Goal: Transaction & Acquisition: Purchase product/service

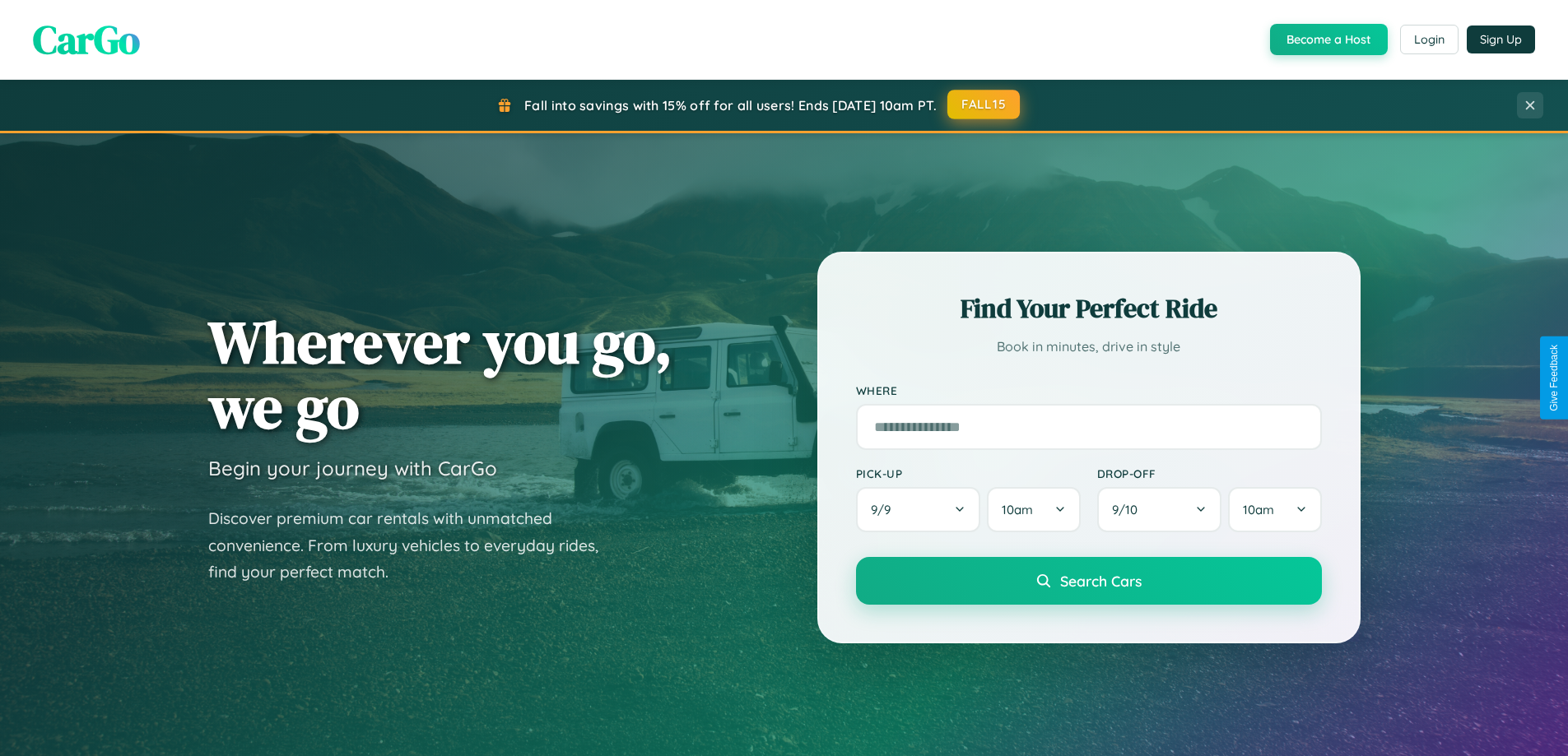
click at [984, 104] on button "FALL15" at bounding box center [984, 105] width 72 height 30
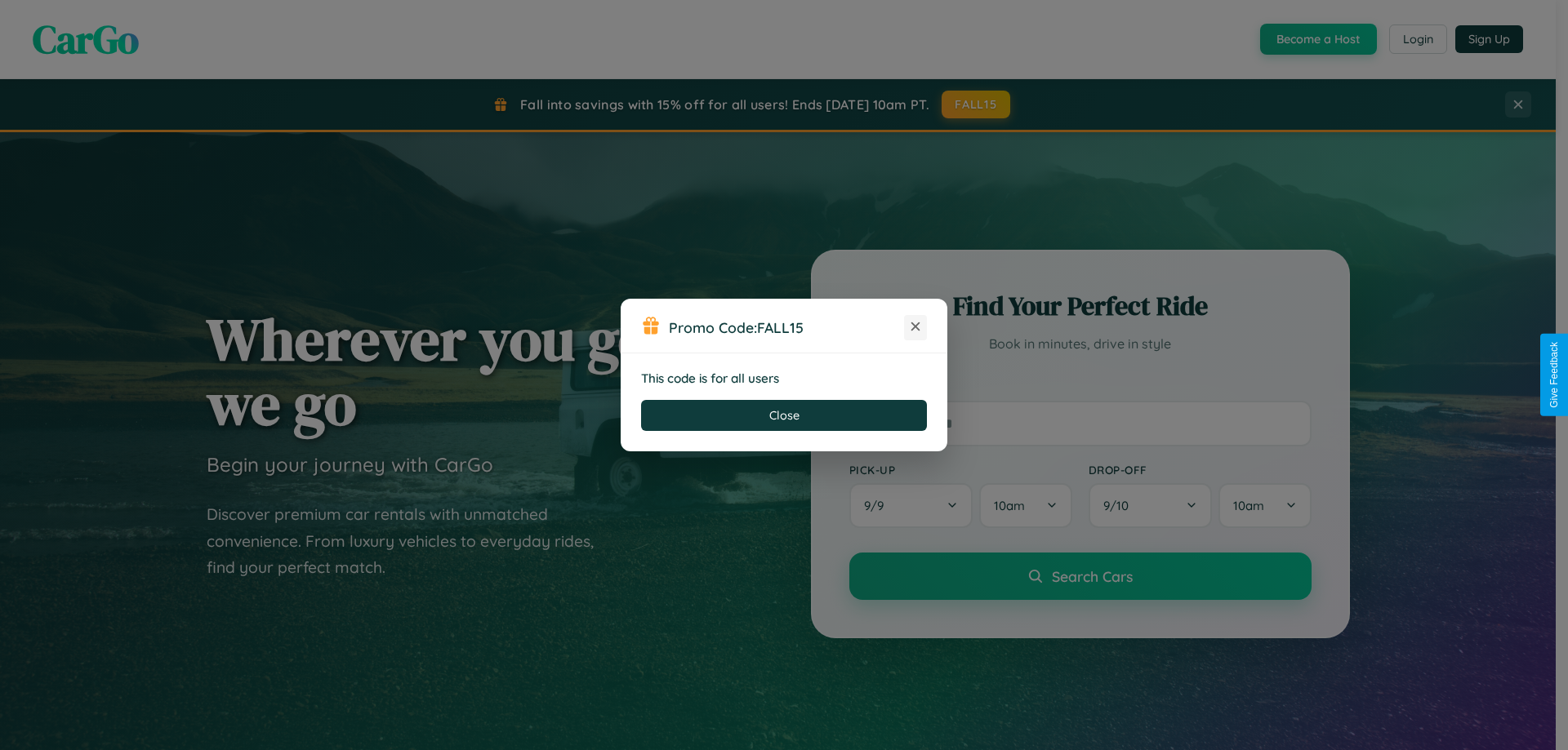
click at [916, 328] on icon at bounding box center [915, 326] width 17 height 17
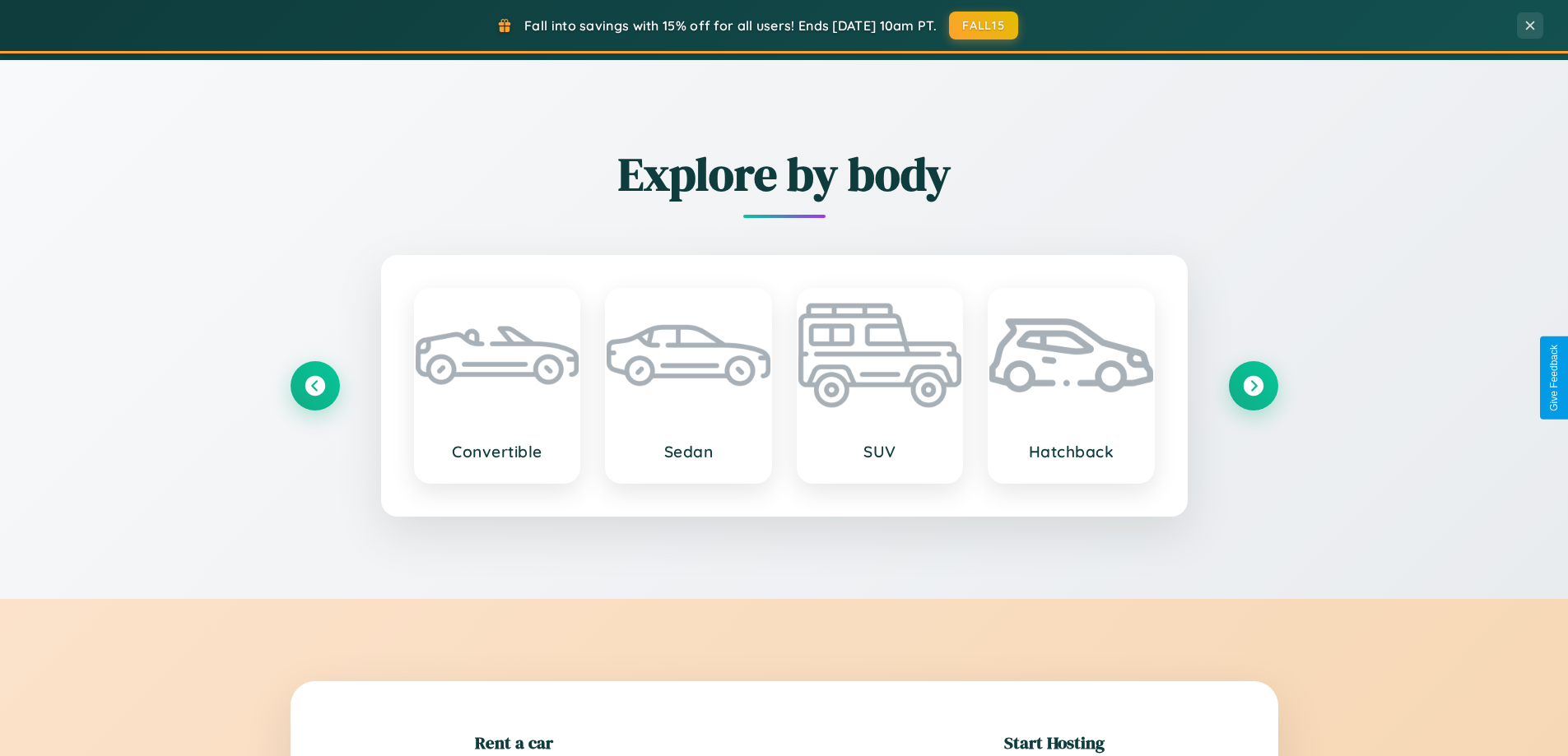
scroll to position [1928, 0]
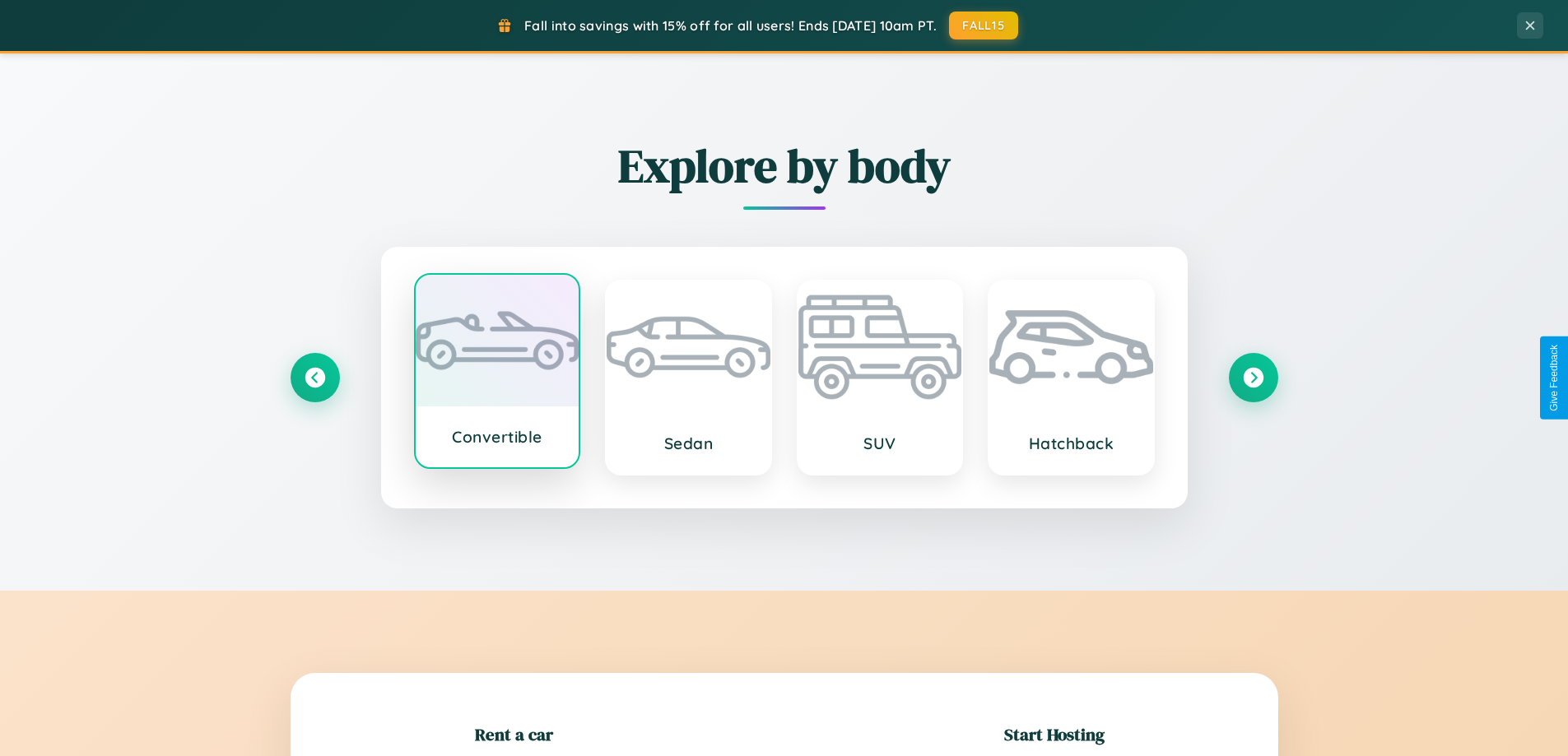
click at [496, 371] on div at bounding box center [497, 340] width 163 height 132
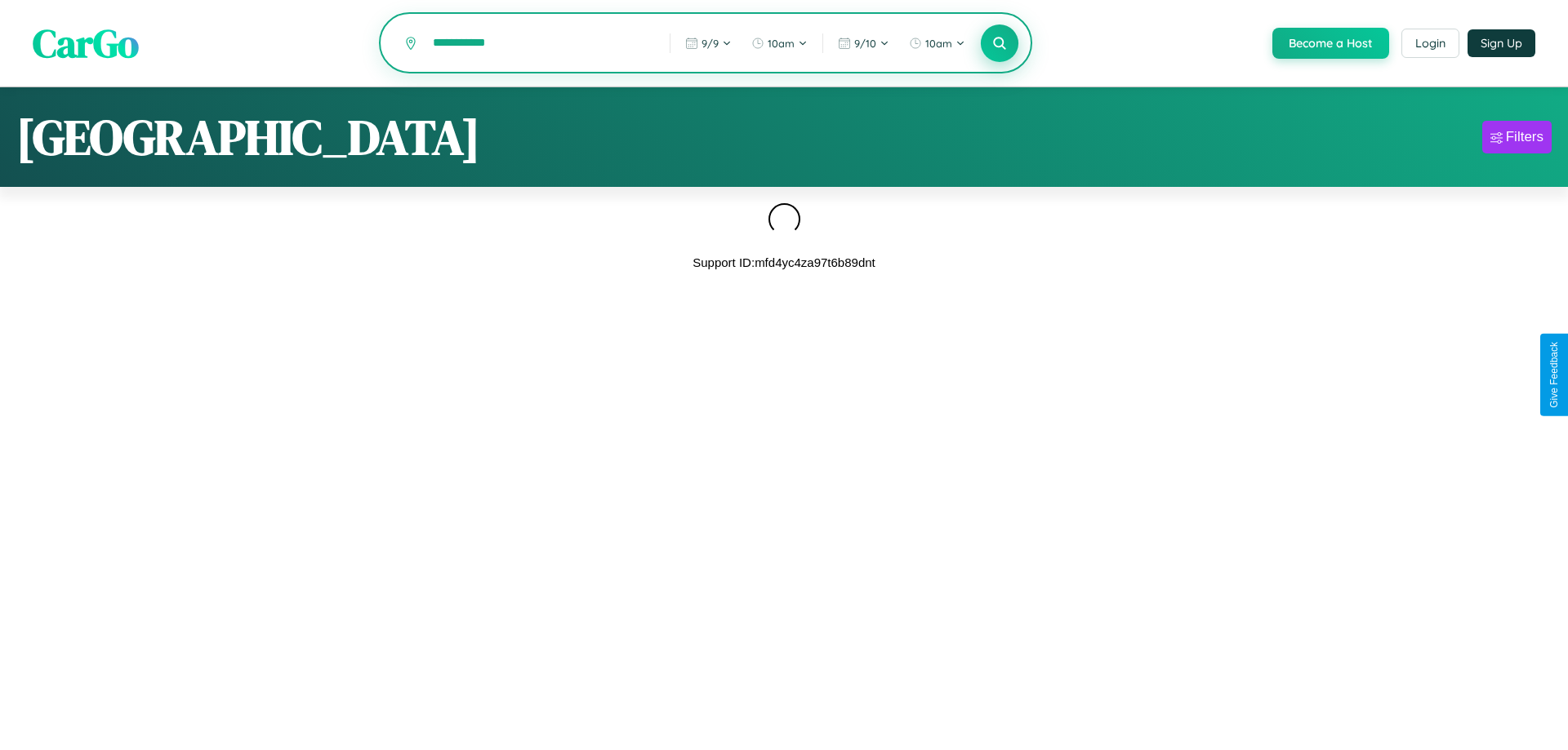
type input "**********"
click at [998, 44] on icon at bounding box center [999, 43] width 16 height 16
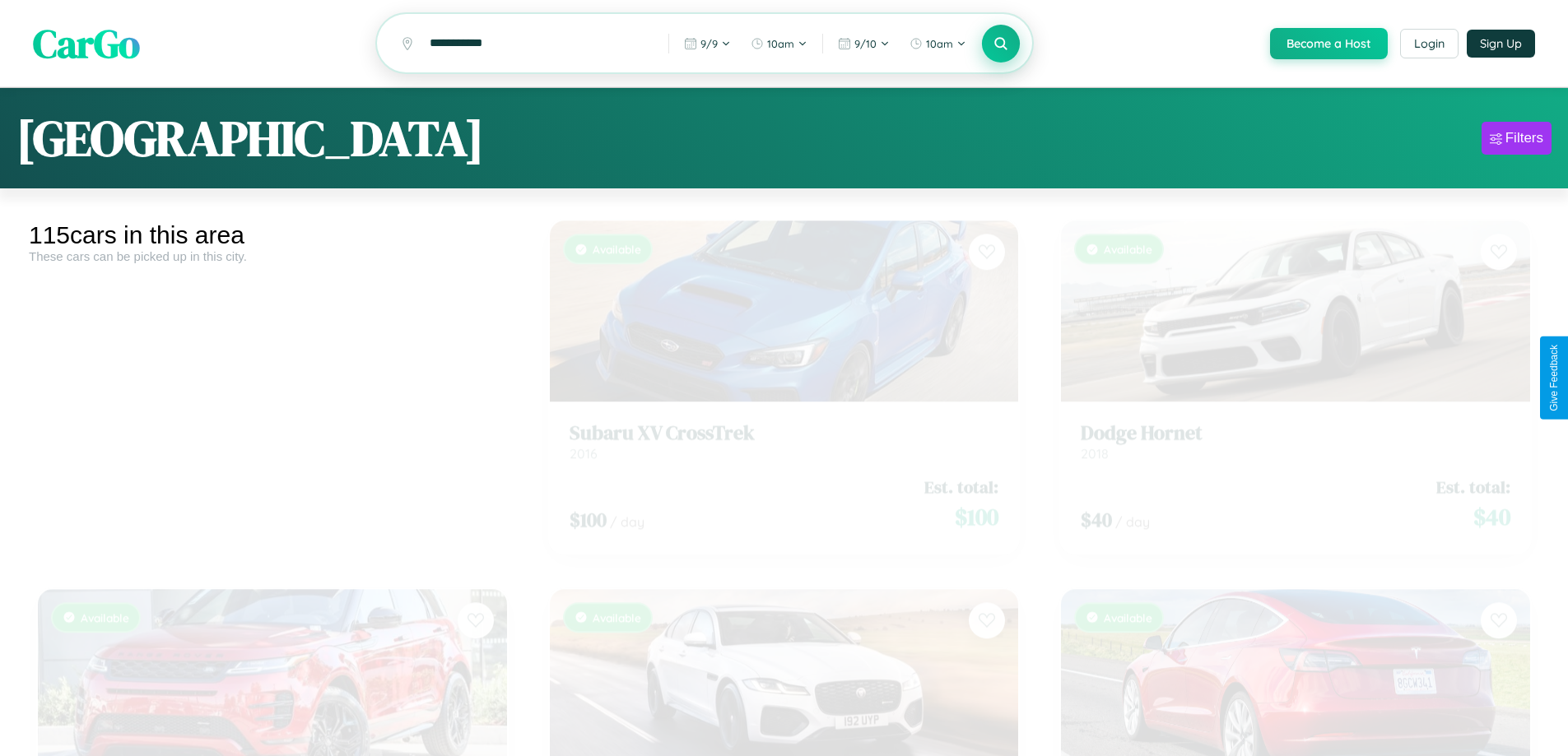
scroll to position [11287, 0]
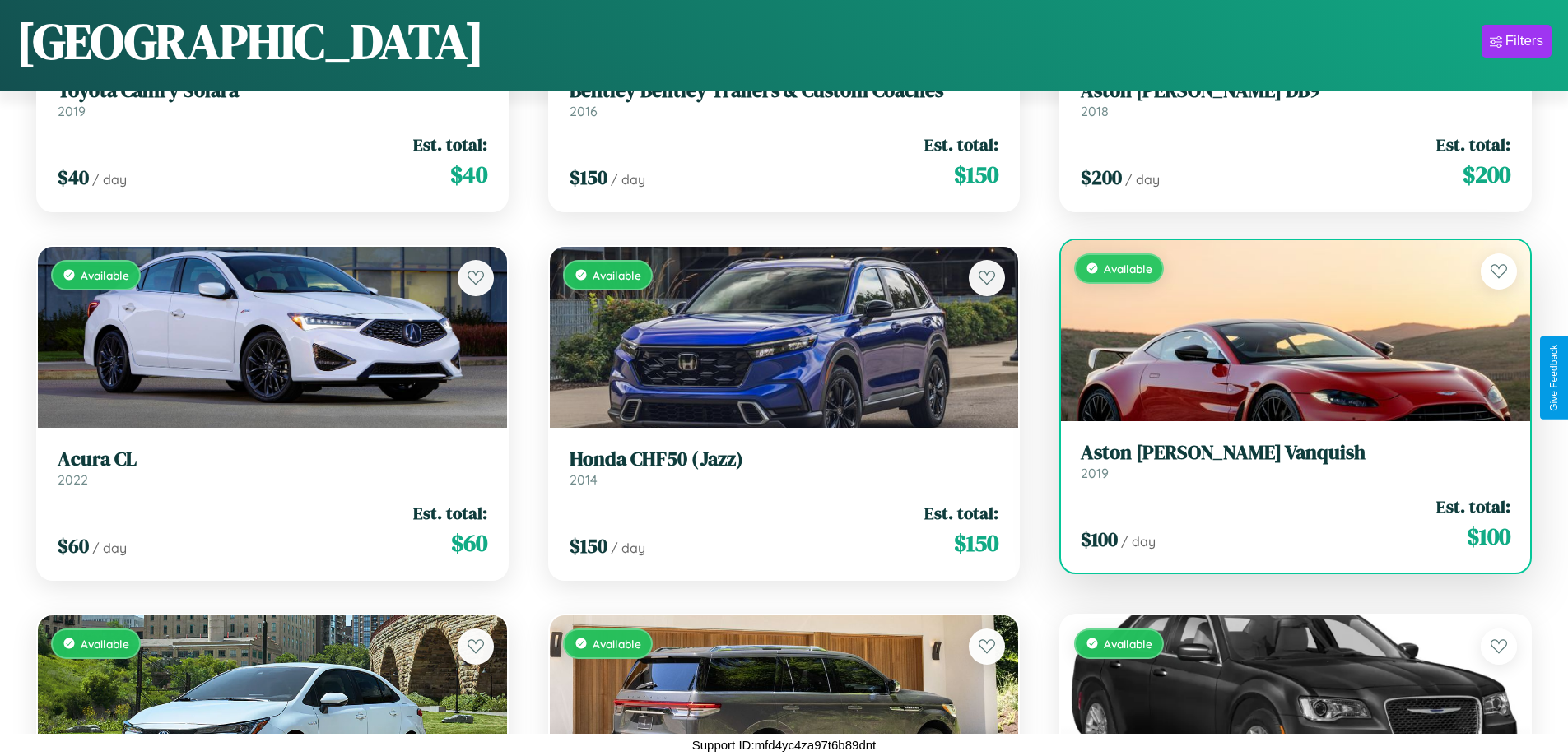
click at [1285, 461] on h3 "Aston Martin Vanquish" at bounding box center [1295, 452] width 429 height 24
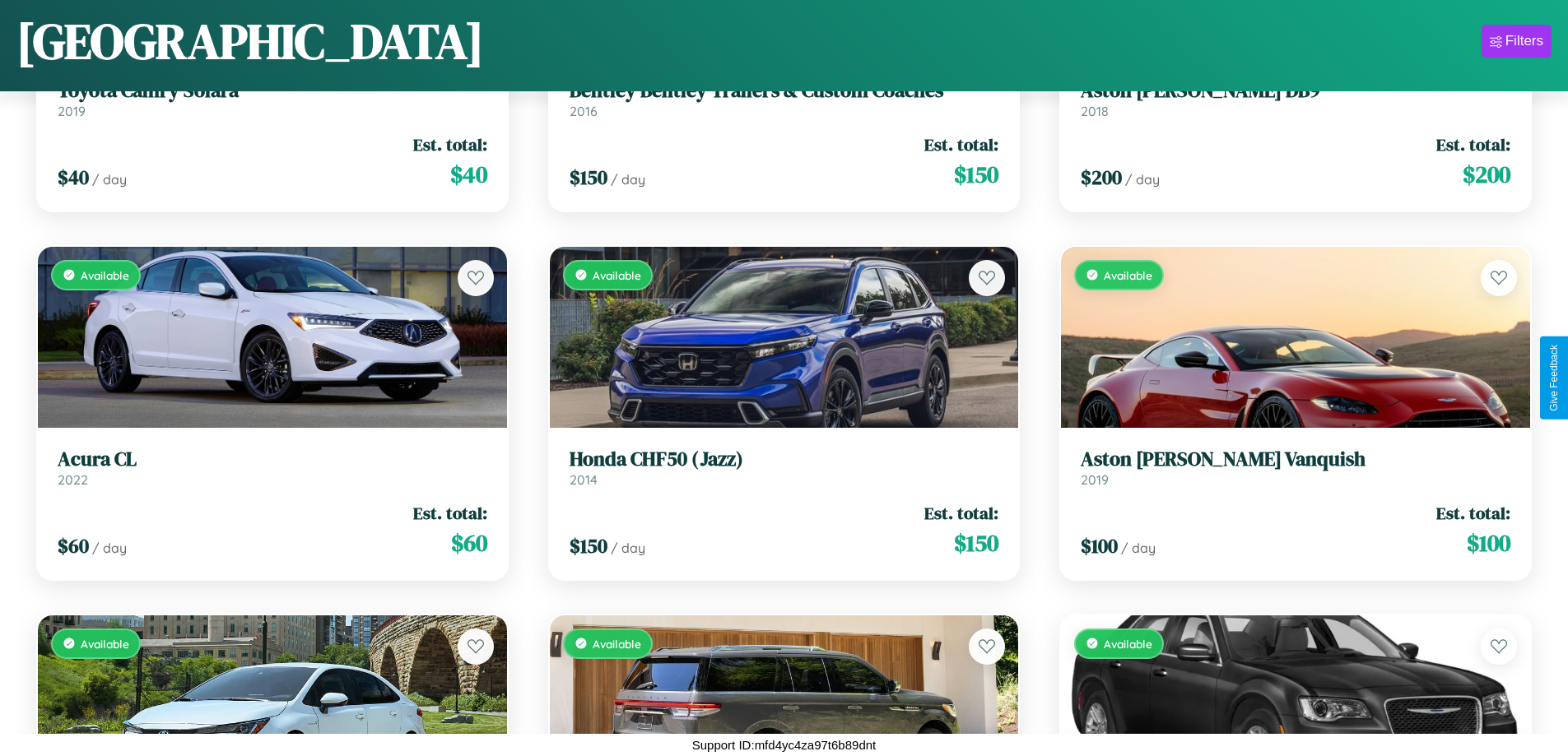
scroll to position [4775, 0]
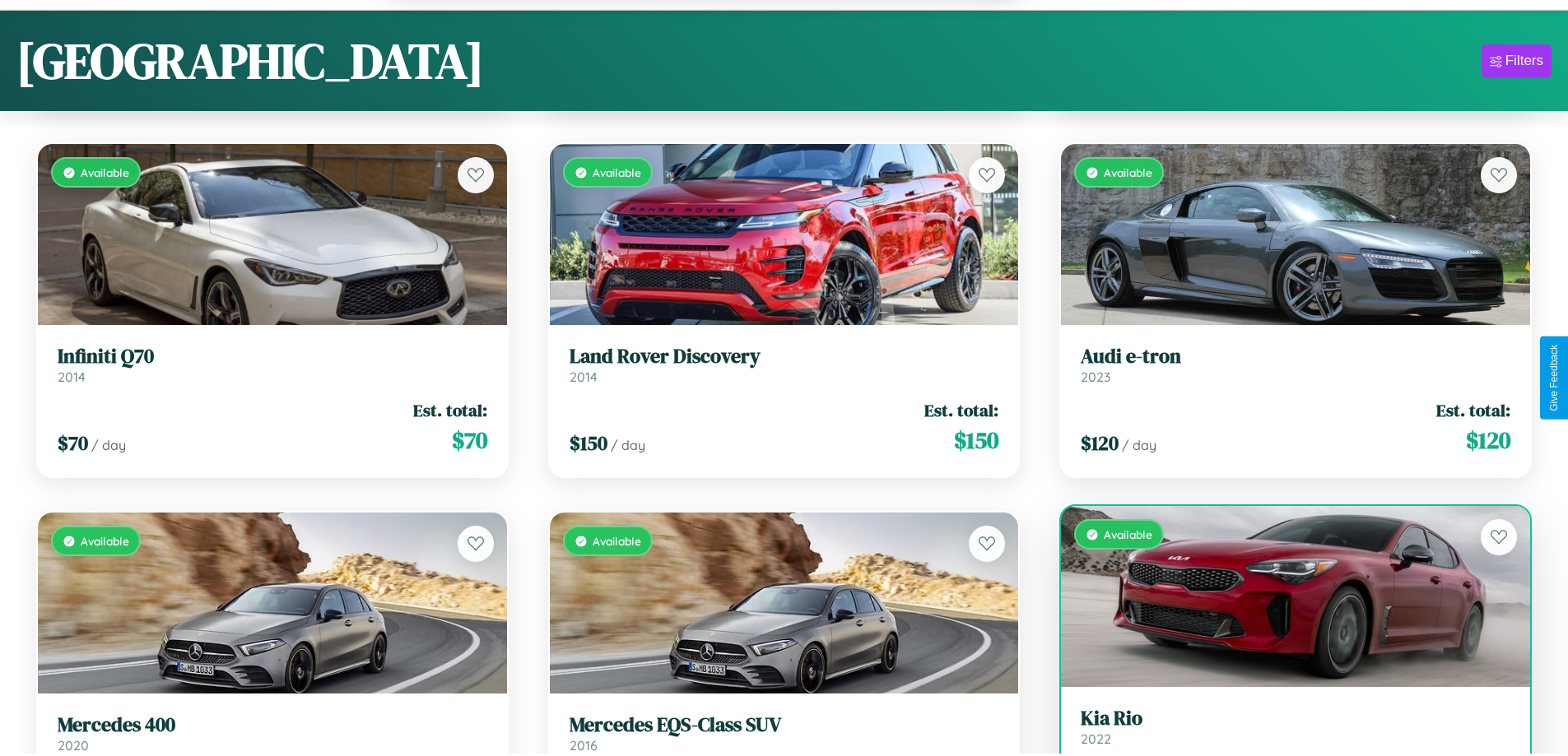
click at [1285, 736] on link "Kia Rio 2022" at bounding box center [1295, 727] width 429 height 41
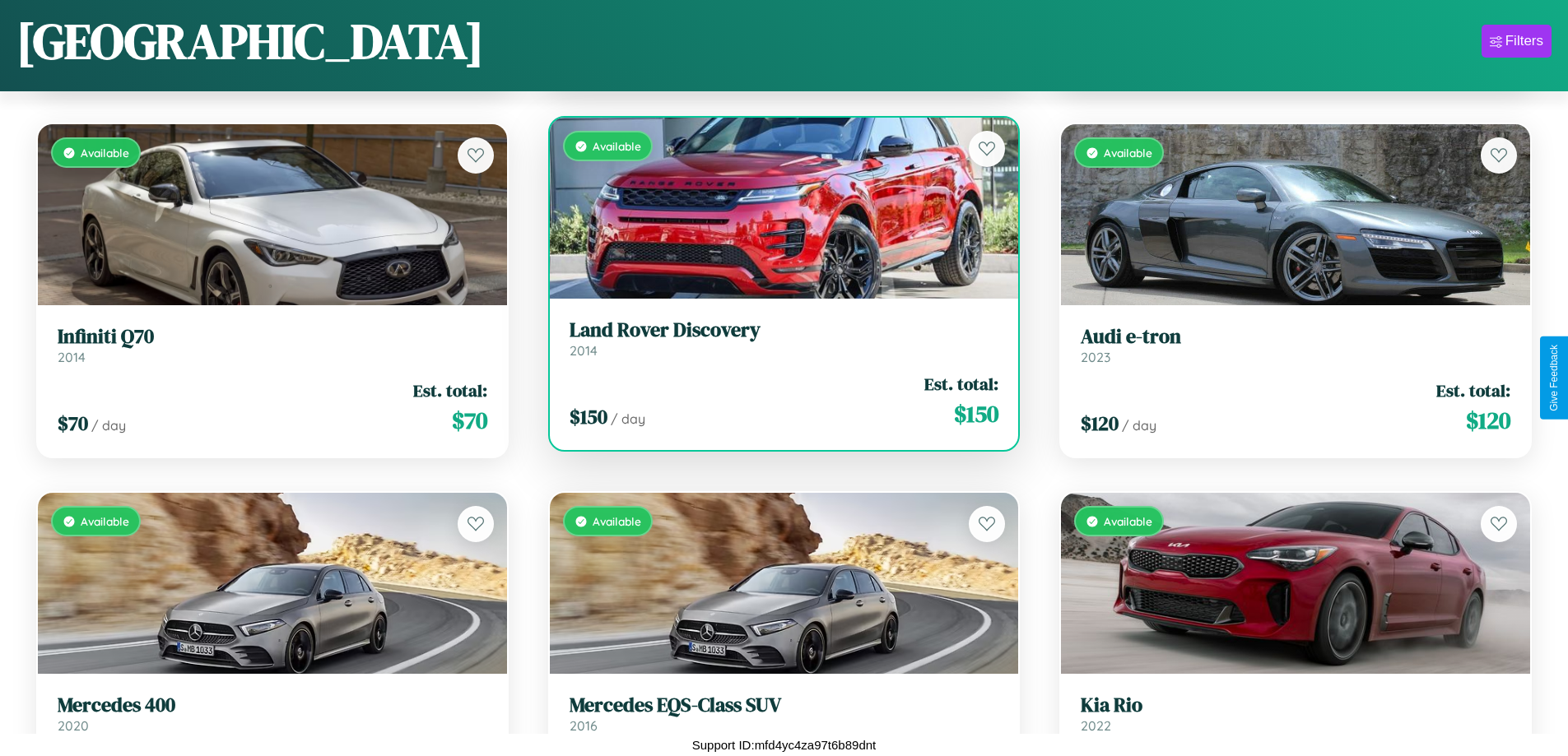
scroll to position [13498, 0]
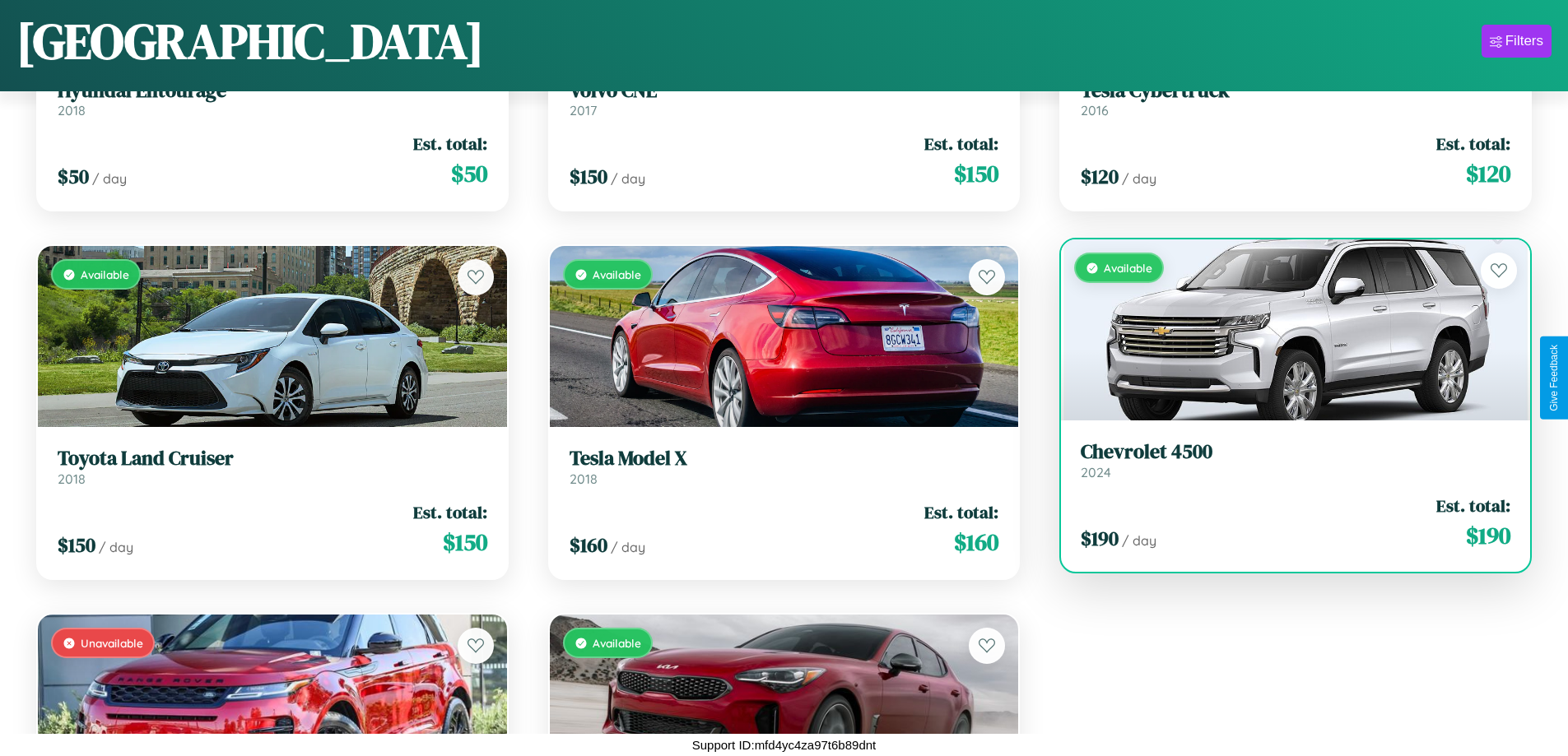
click at [1285, 336] on div "Available" at bounding box center [1295, 329] width 469 height 181
click at [1285, 330] on div "Available" at bounding box center [1295, 329] width 469 height 181
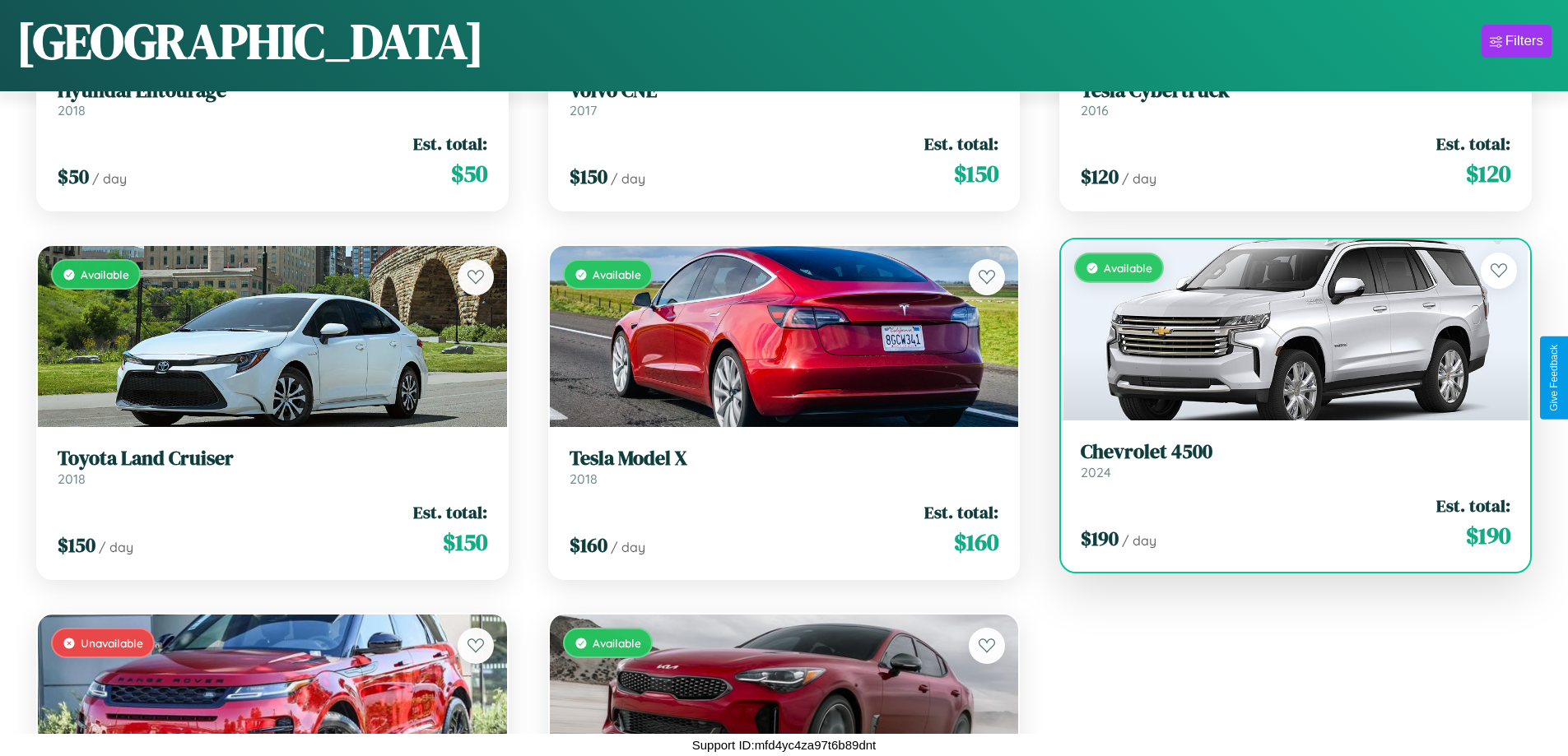
click at [1285, 330] on div "Available" at bounding box center [1295, 329] width 469 height 181
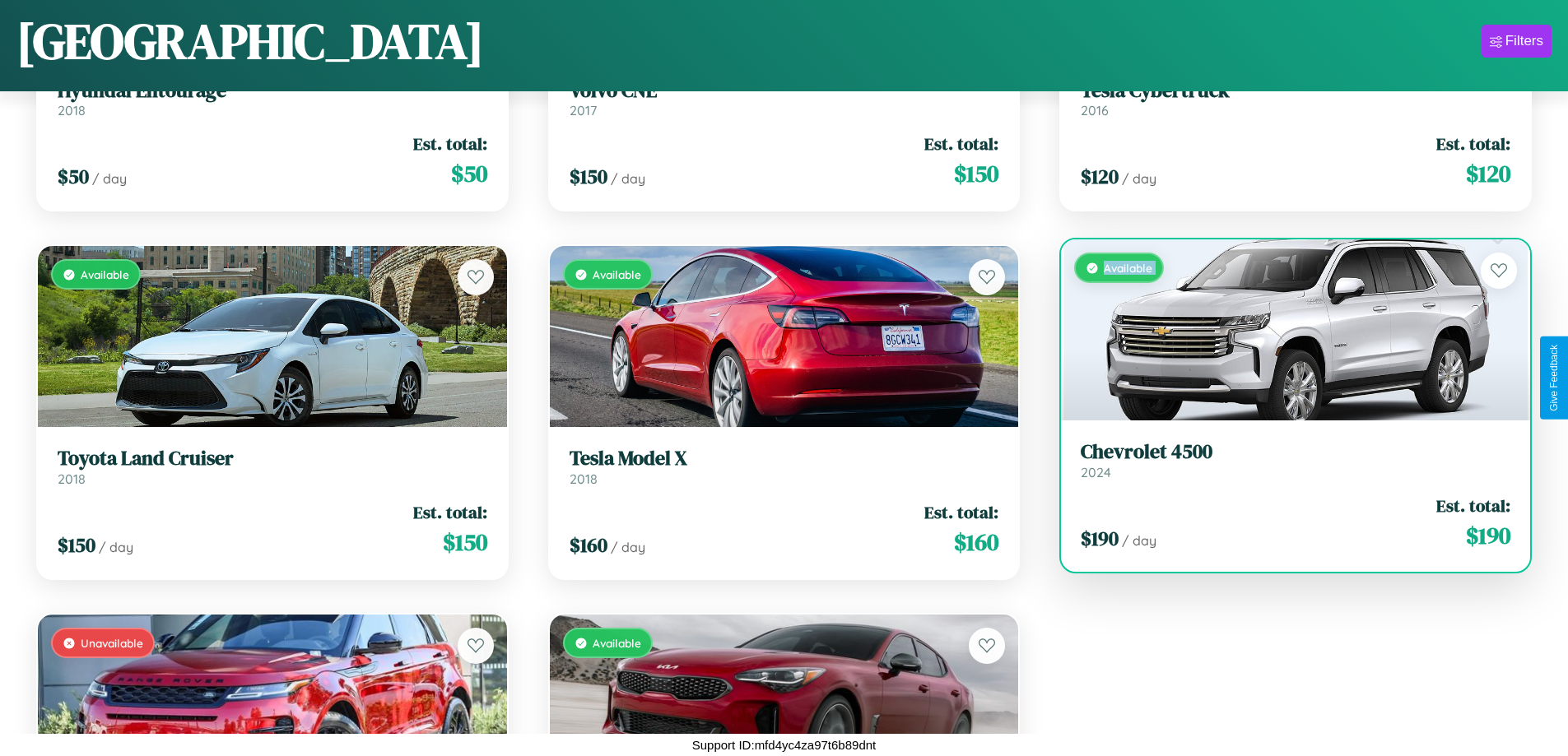
click at [1285, 330] on div "Available" at bounding box center [1295, 329] width 469 height 181
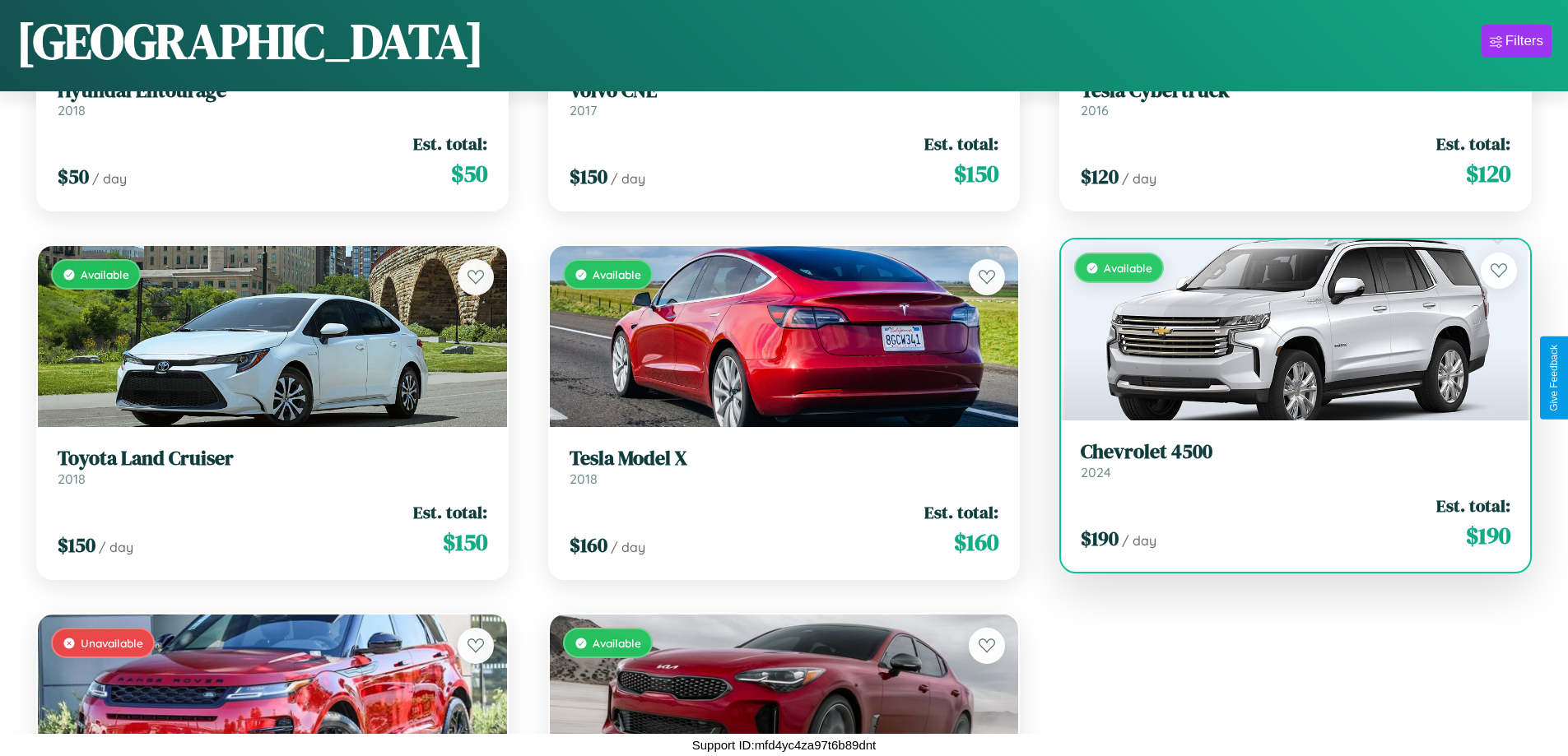
click at [1285, 330] on div "Available" at bounding box center [1295, 329] width 469 height 181
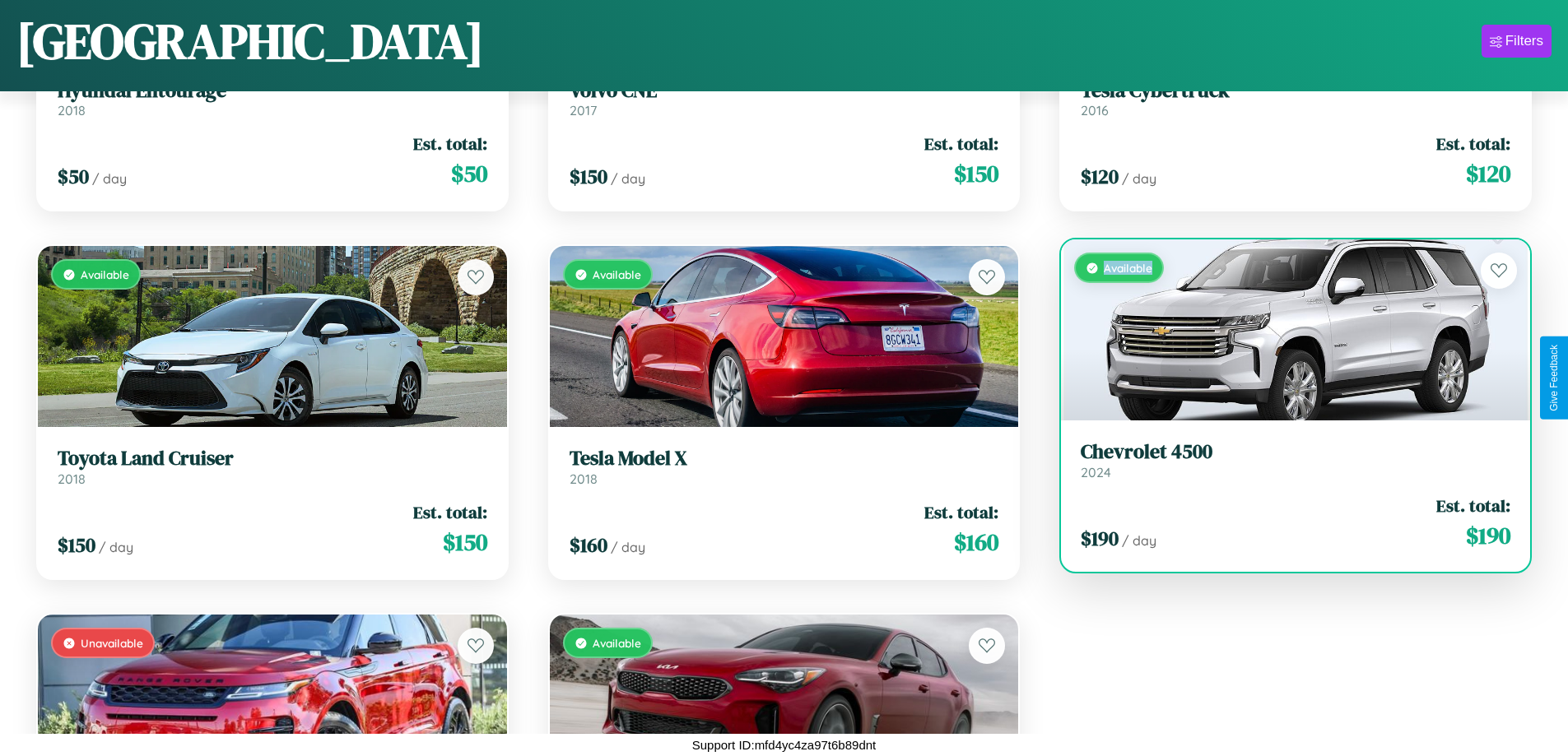
click at [1285, 330] on div "Available" at bounding box center [1295, 329] width 469 height 181
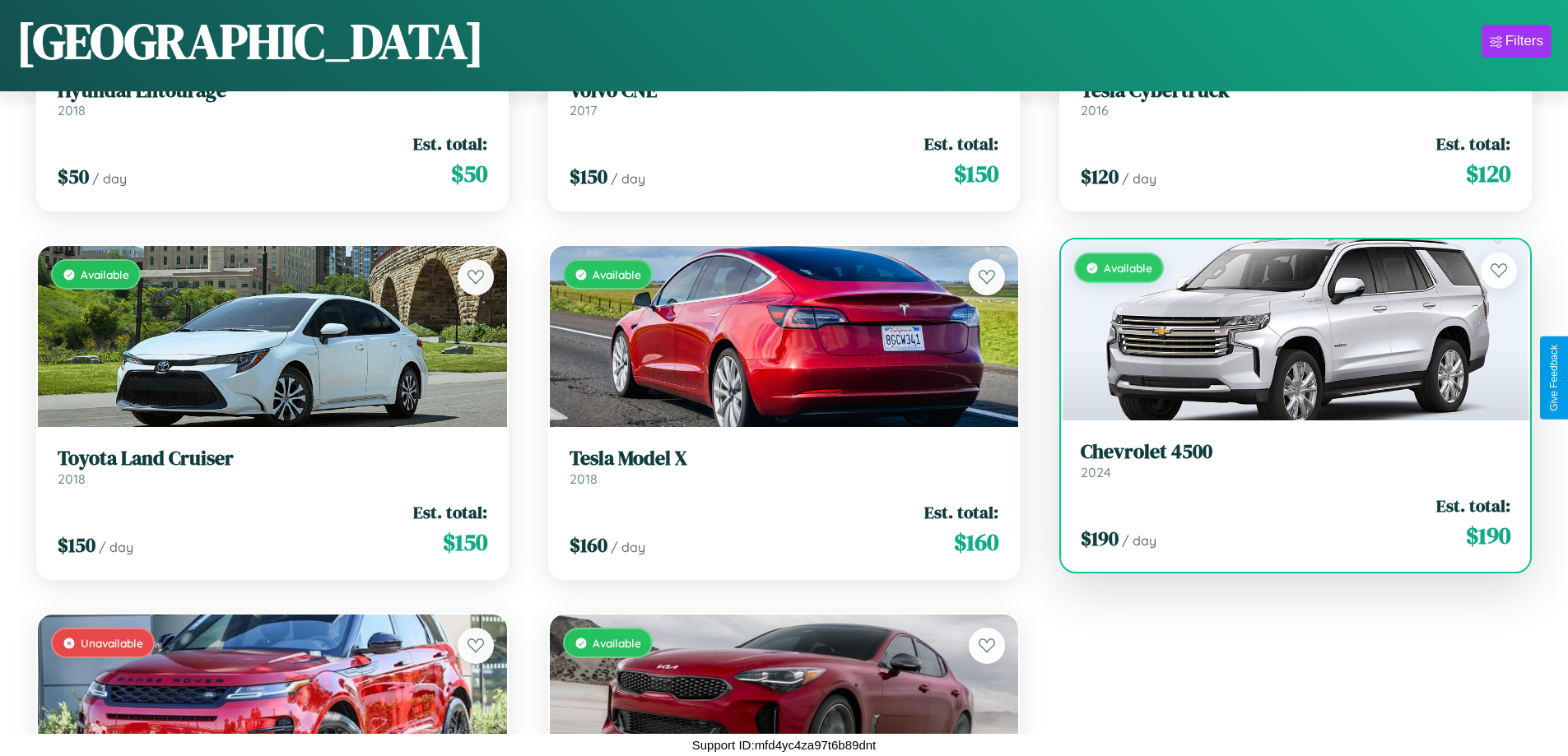
click at [1285, 460] on h3 "Chevrolet 4500" at bounding box center [1295, 452] width 429 height 24
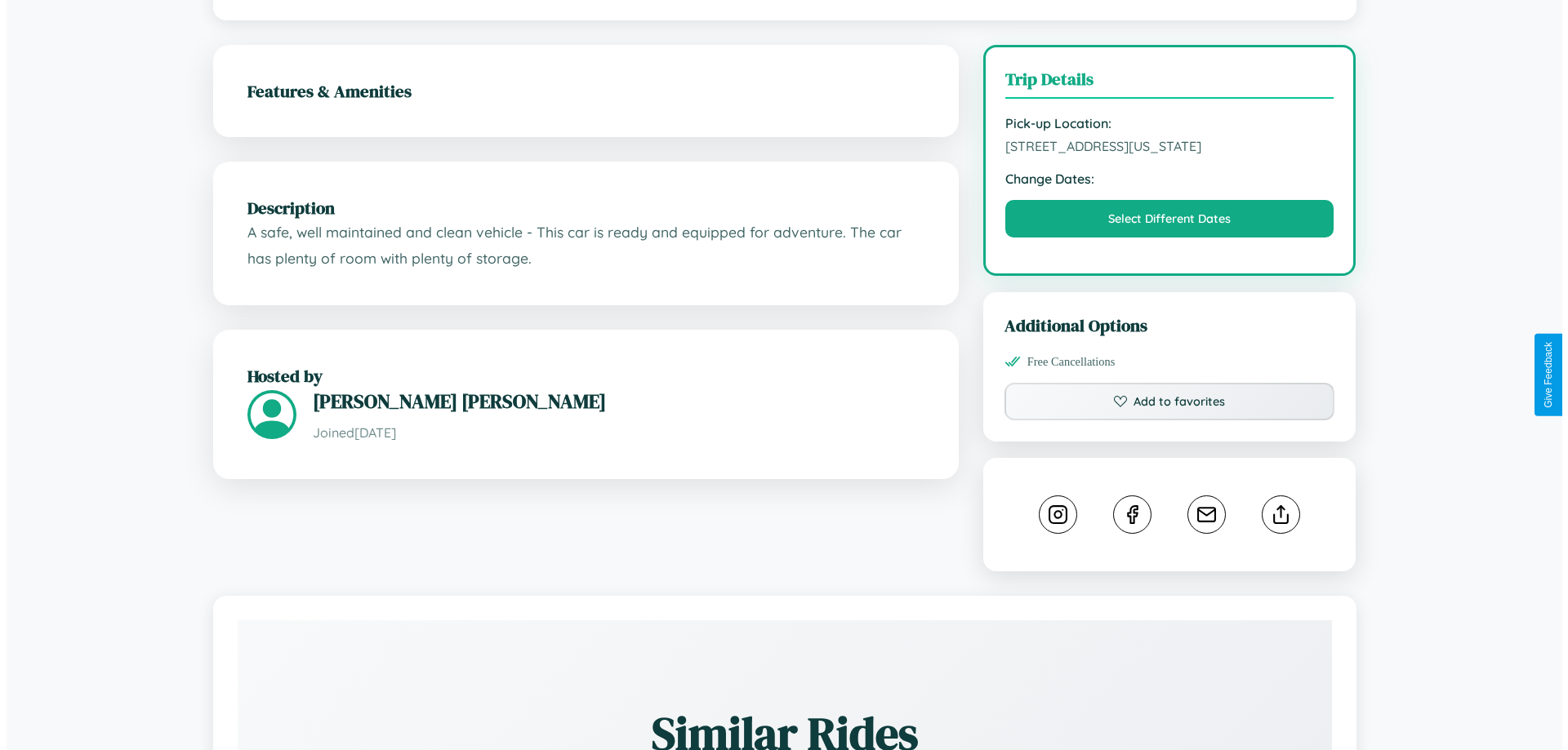
scroll to position [440, 0]
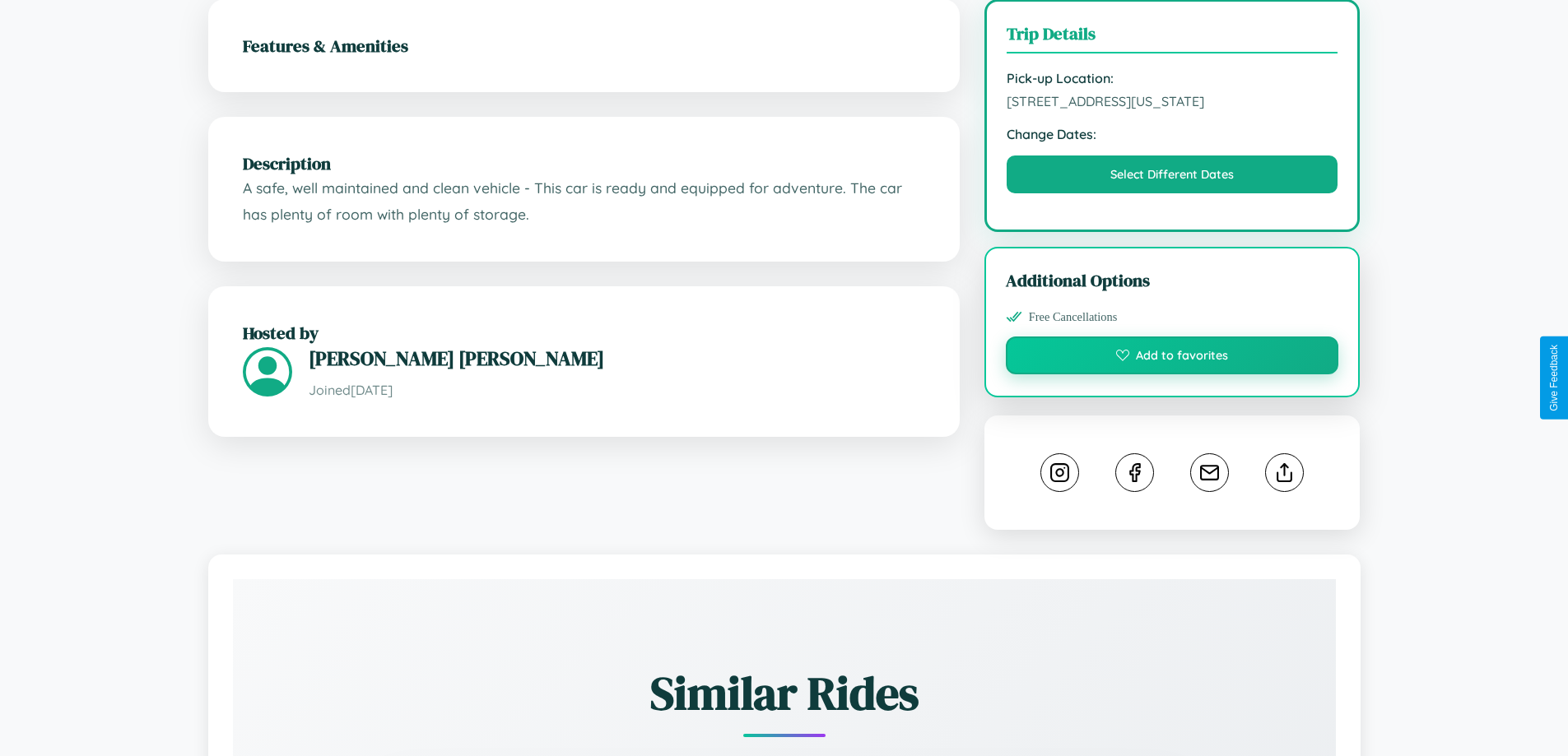
click at [1172, 374] on button "Add to favorites" at bounding box center [1172, 355] width 333 height 38
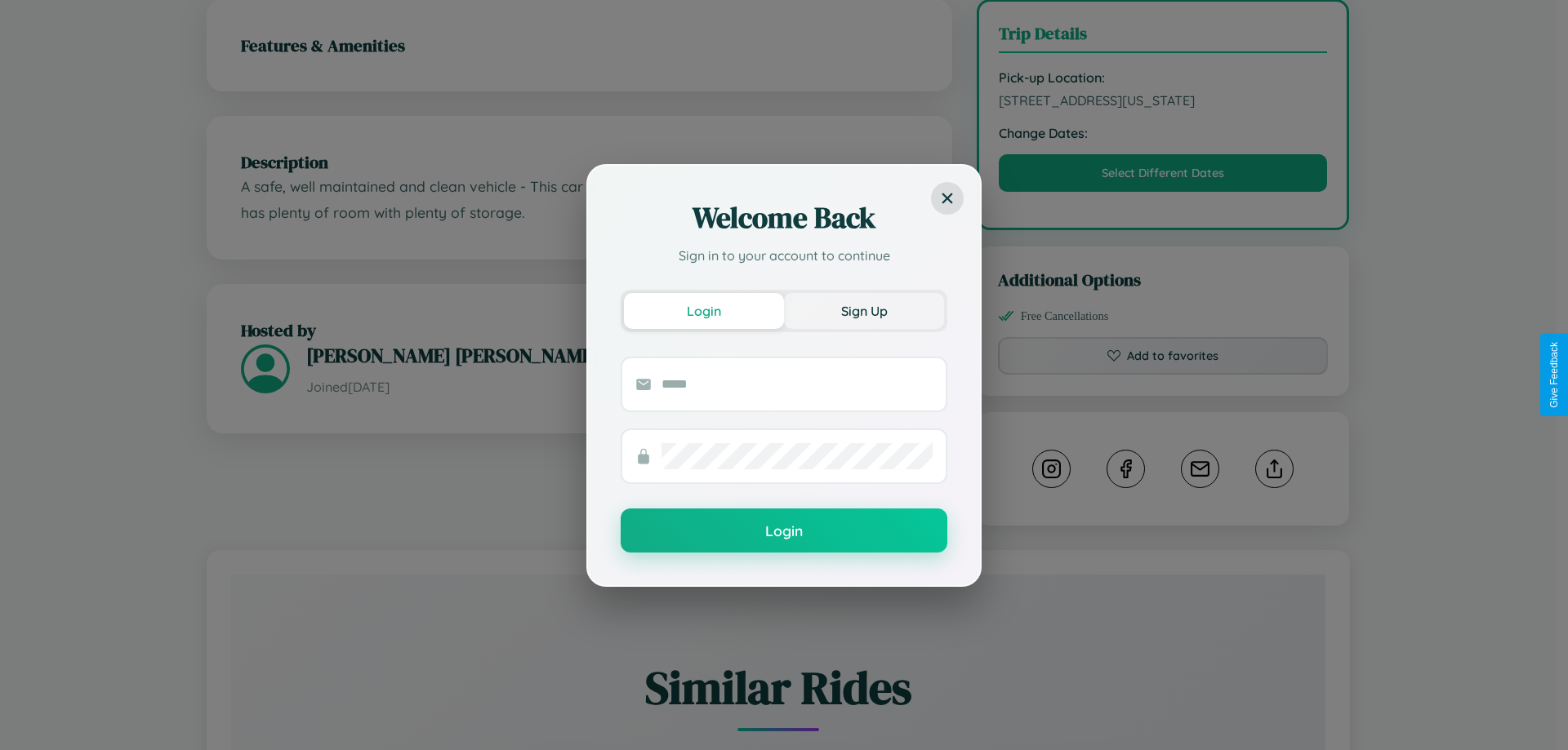
click at [864, 310] on button "Sign Up" at bounding box center [864, 311] width 160 height 36
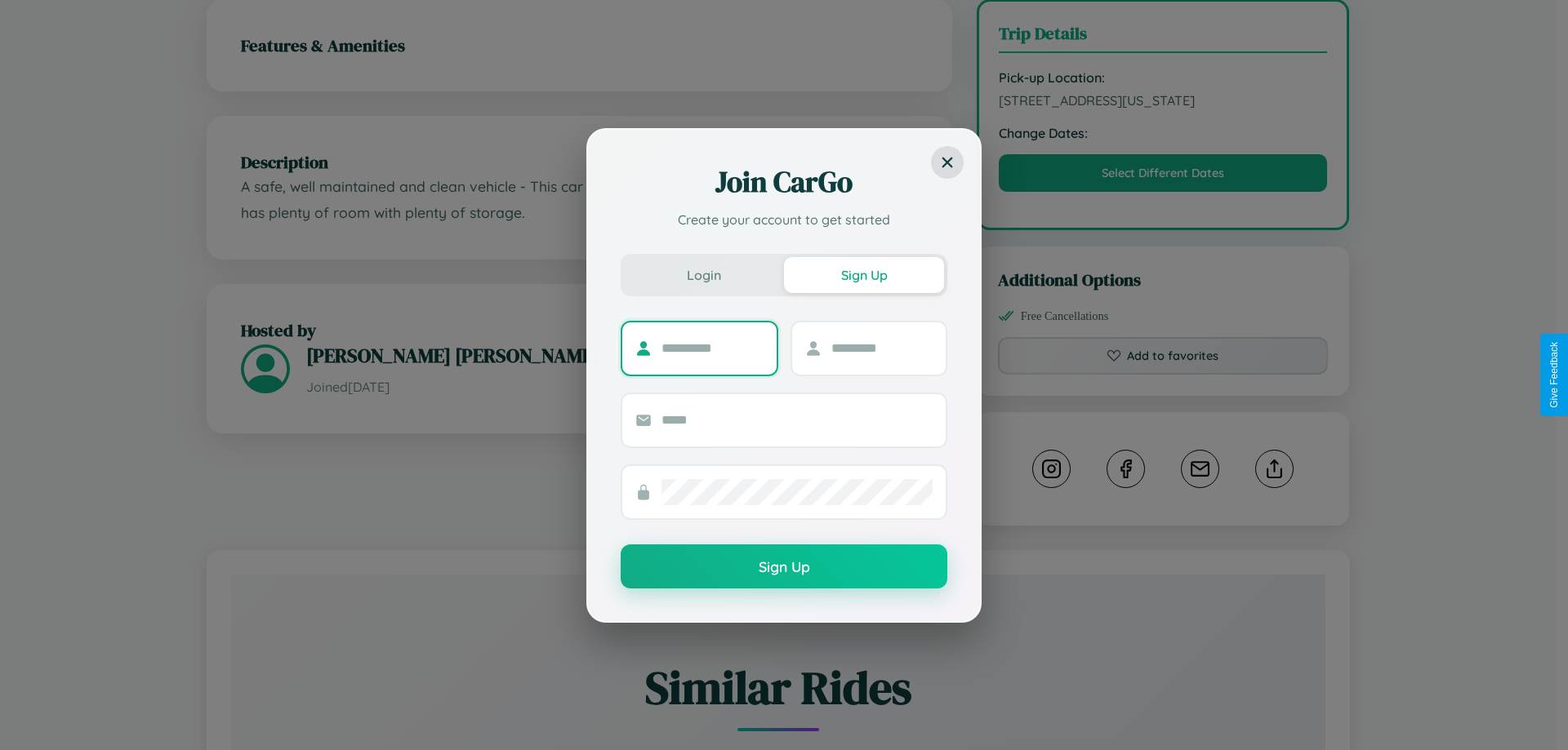
click at [713, 348] on input "text" at bounding box center [713, 349] width 102 height 26
type input "*********"
click at [881, 348] on input "text" at bounding box center [883, 349] width 102 height 26
type input "*****"
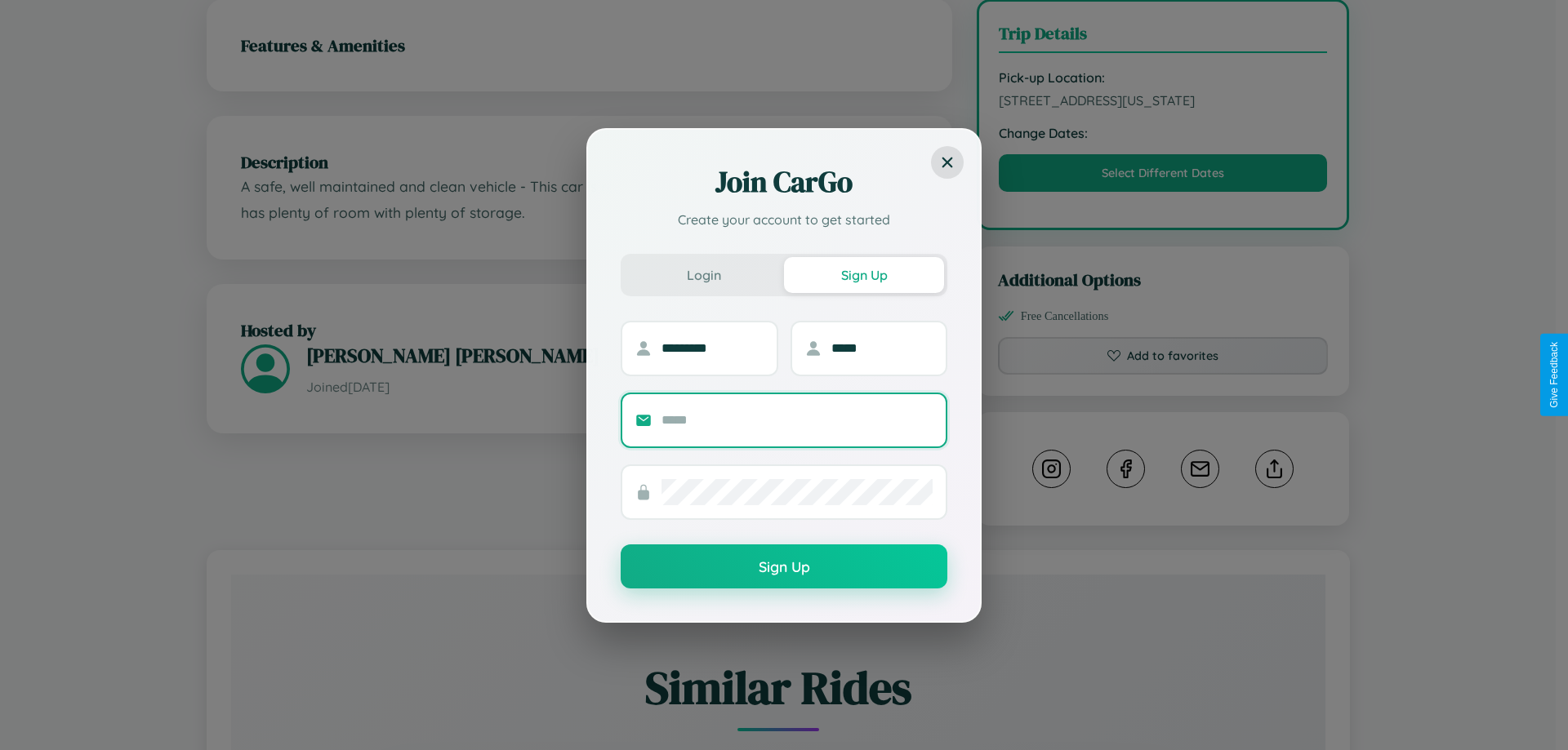
click at [797, 420] on input "text" at bounding box center [797, 421] width 271 height 26
type input "**********"
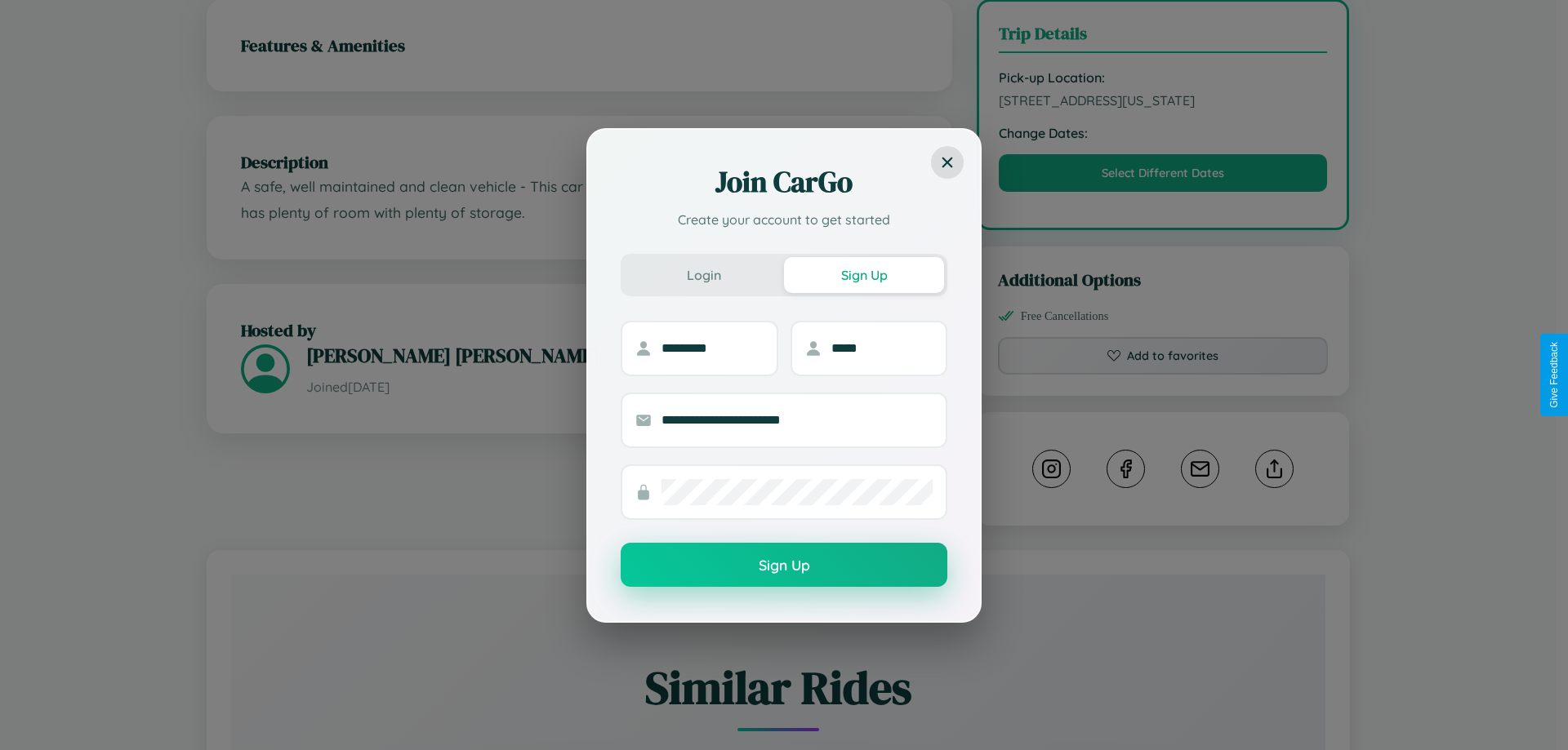
click at [784, 565] on button "Sign Up" at bounding box center [784, 565] width 327 height 44
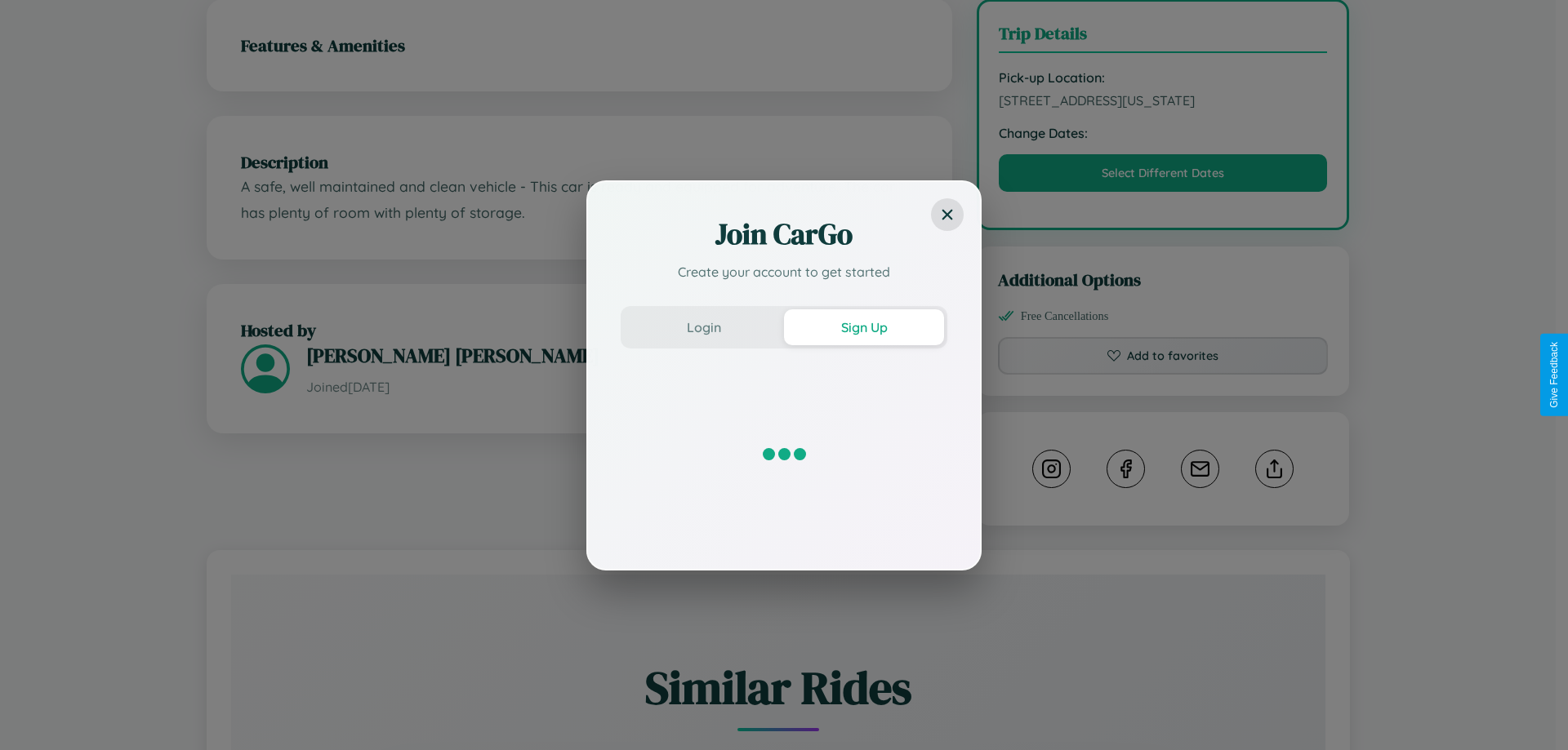
click at [1163, 375] on div "Join CarGo Create your account to get started Login Sign Up" at bounding box center [784, 375] width 1568 height 750
click at [1163, 192] on div "Join CarGo Create your account to get started Login Sign Up" at bounding box center [784, 375] width 1568 height 750
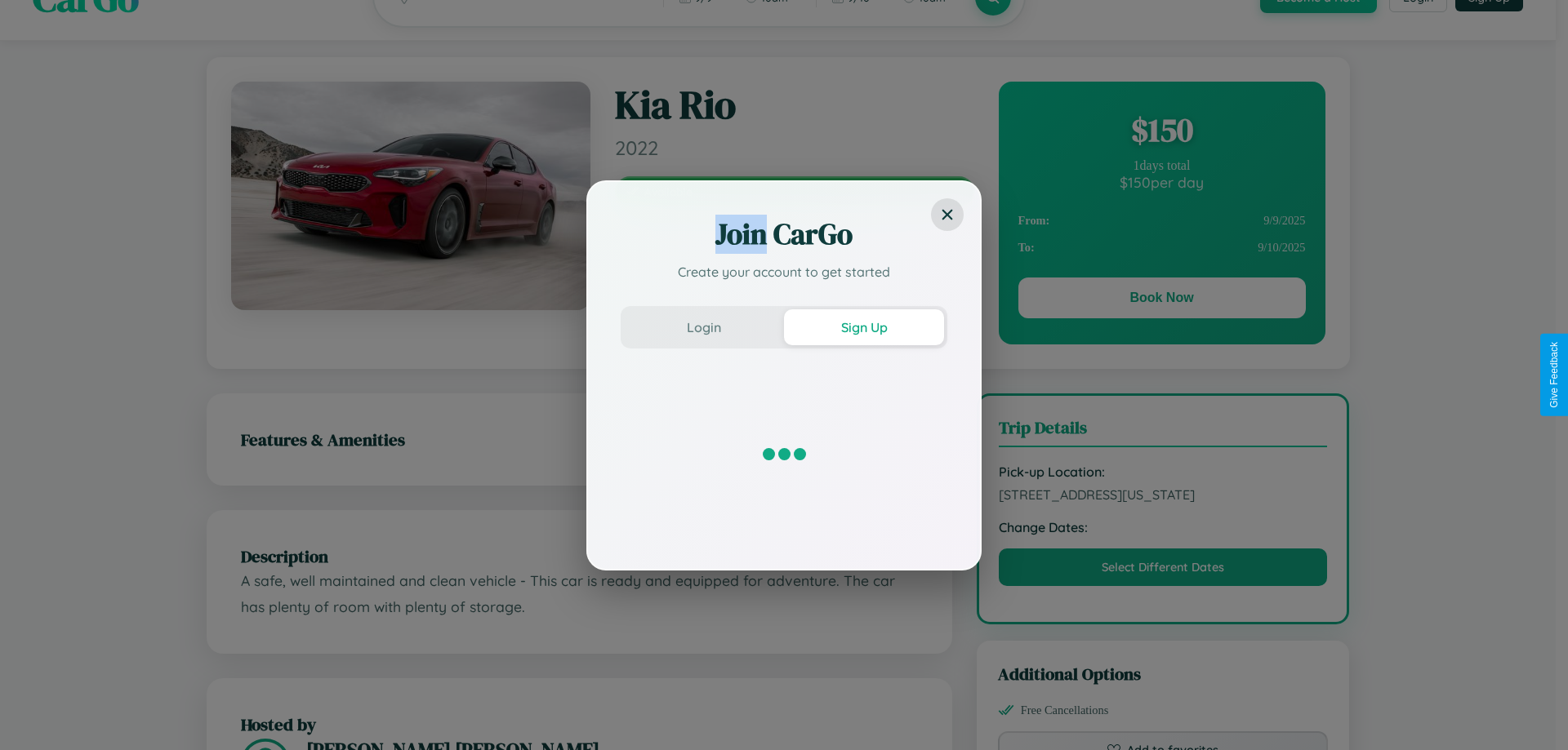
scroll to position [0, 0]
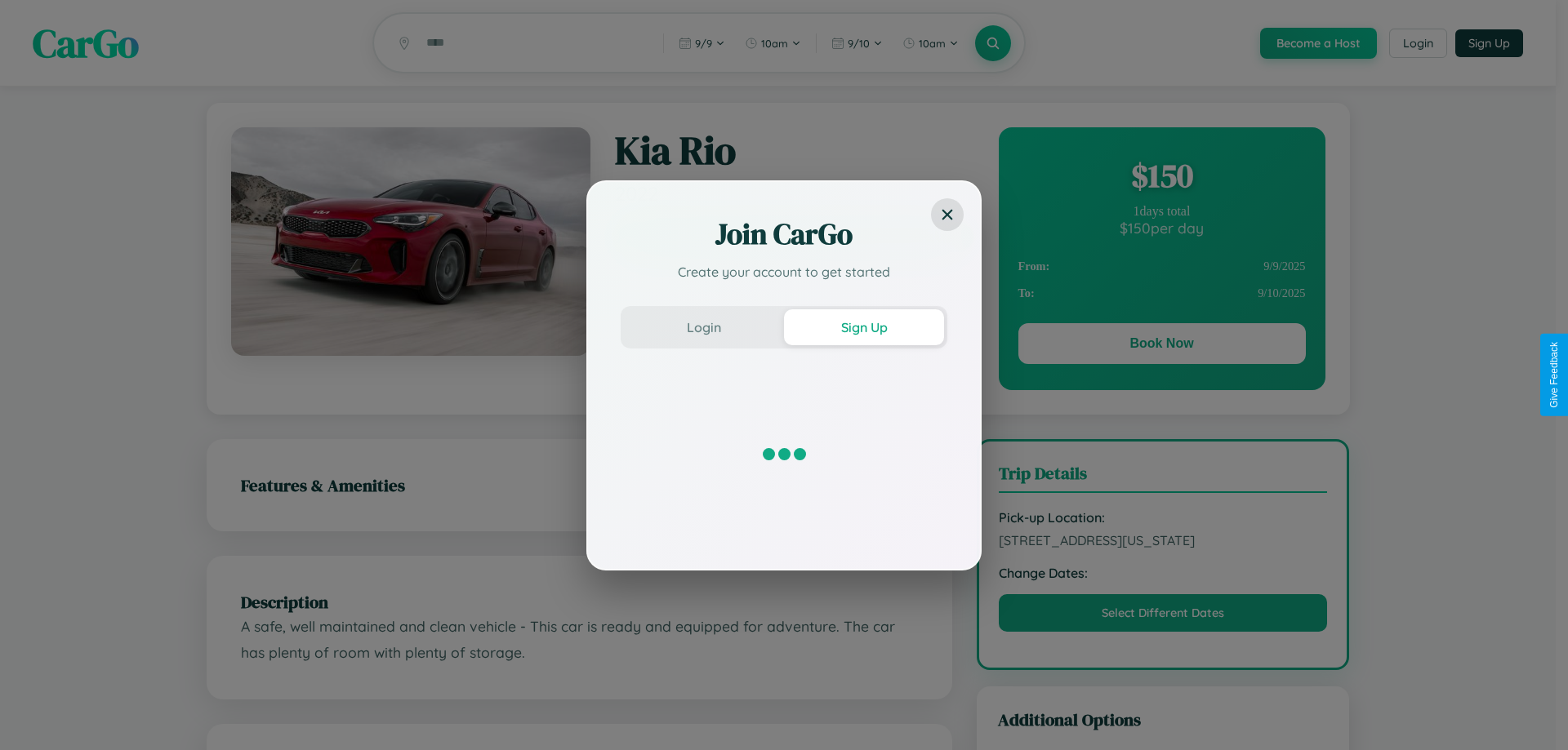
click at [1161, 346] on div "Join CarGo Create your account to get started Login Sign Up" at bounding box center [784, 375] width 1568 height 750
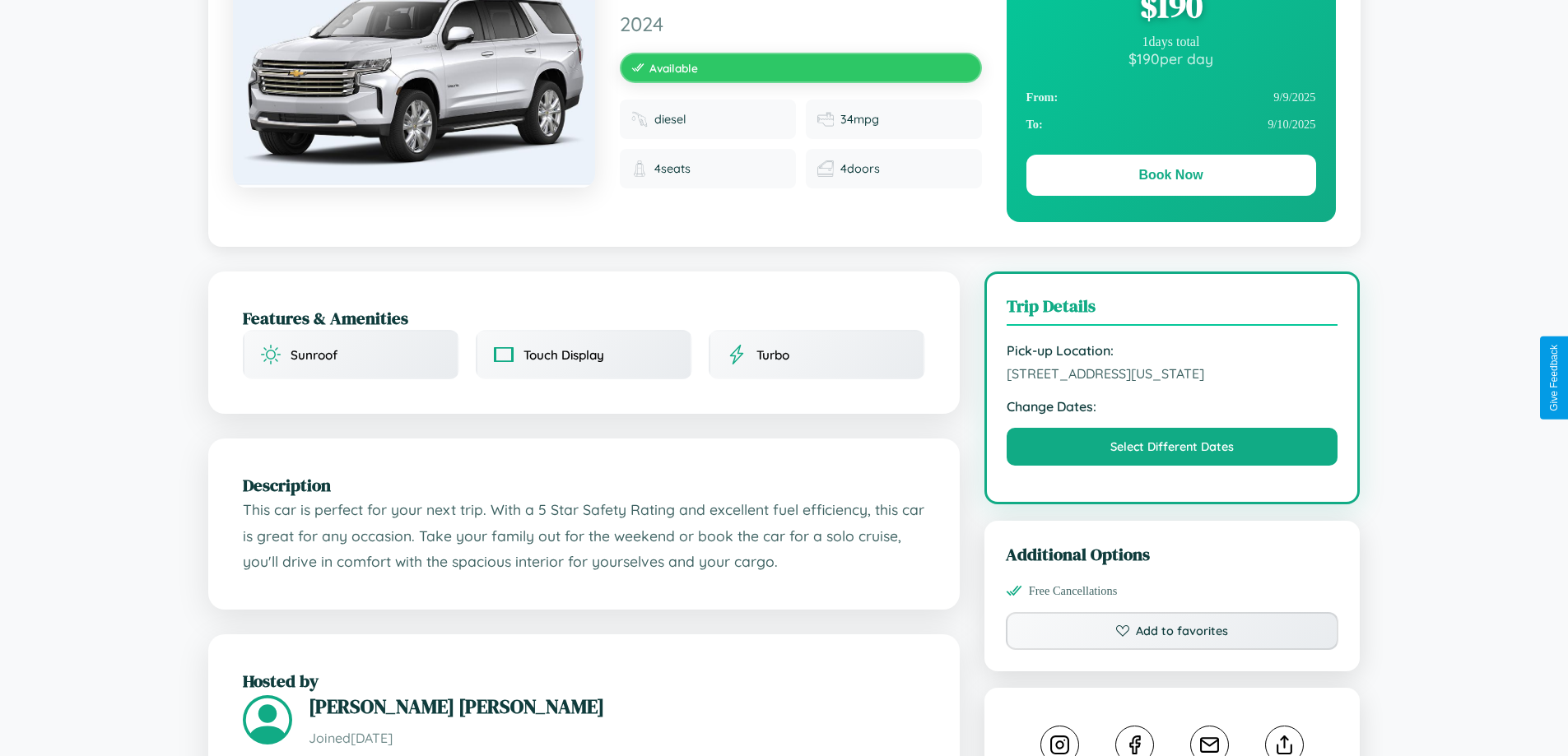
scroll to position [971, 0]
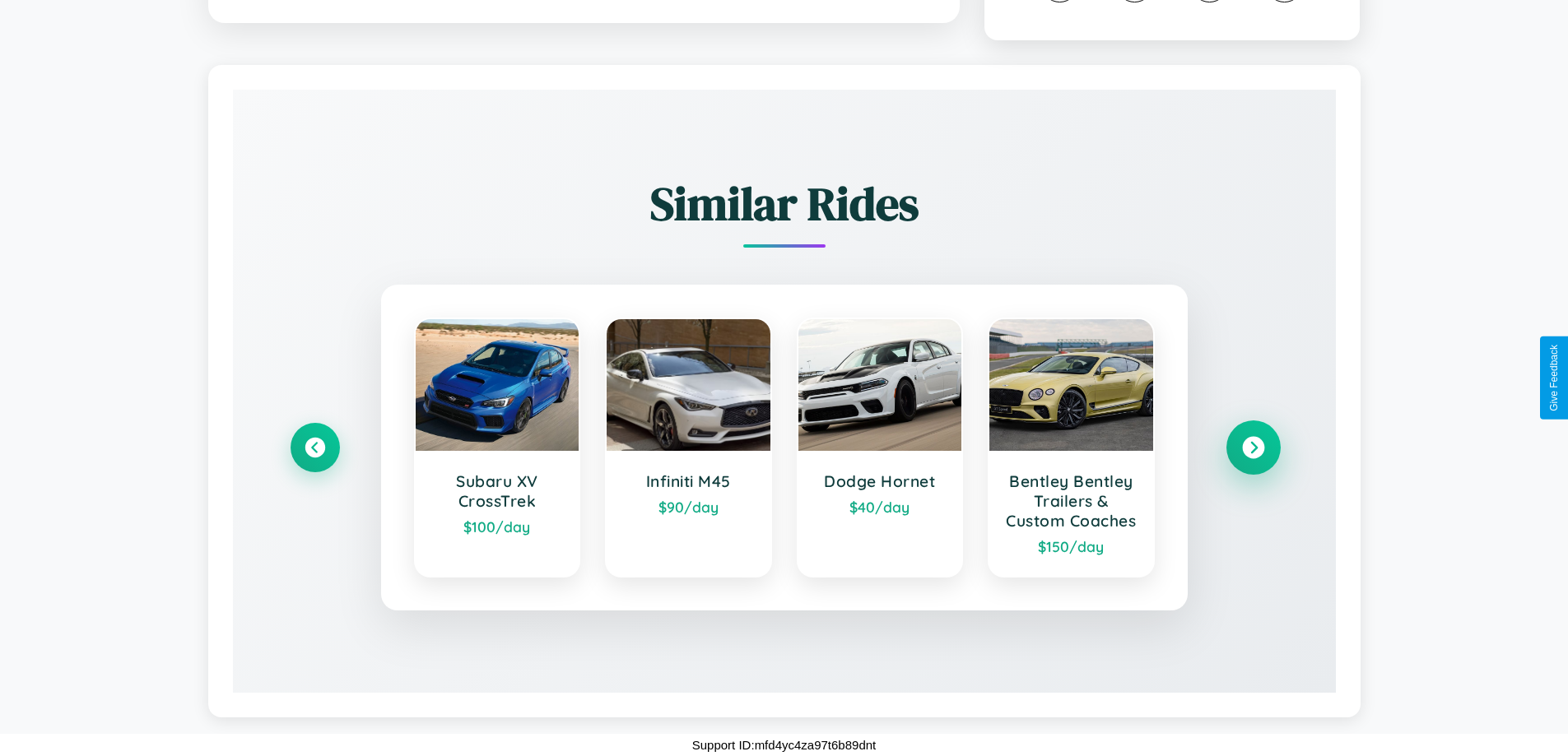
click at [1253, 438] on icon at bounding box center [1253, 448] width 22 height 22
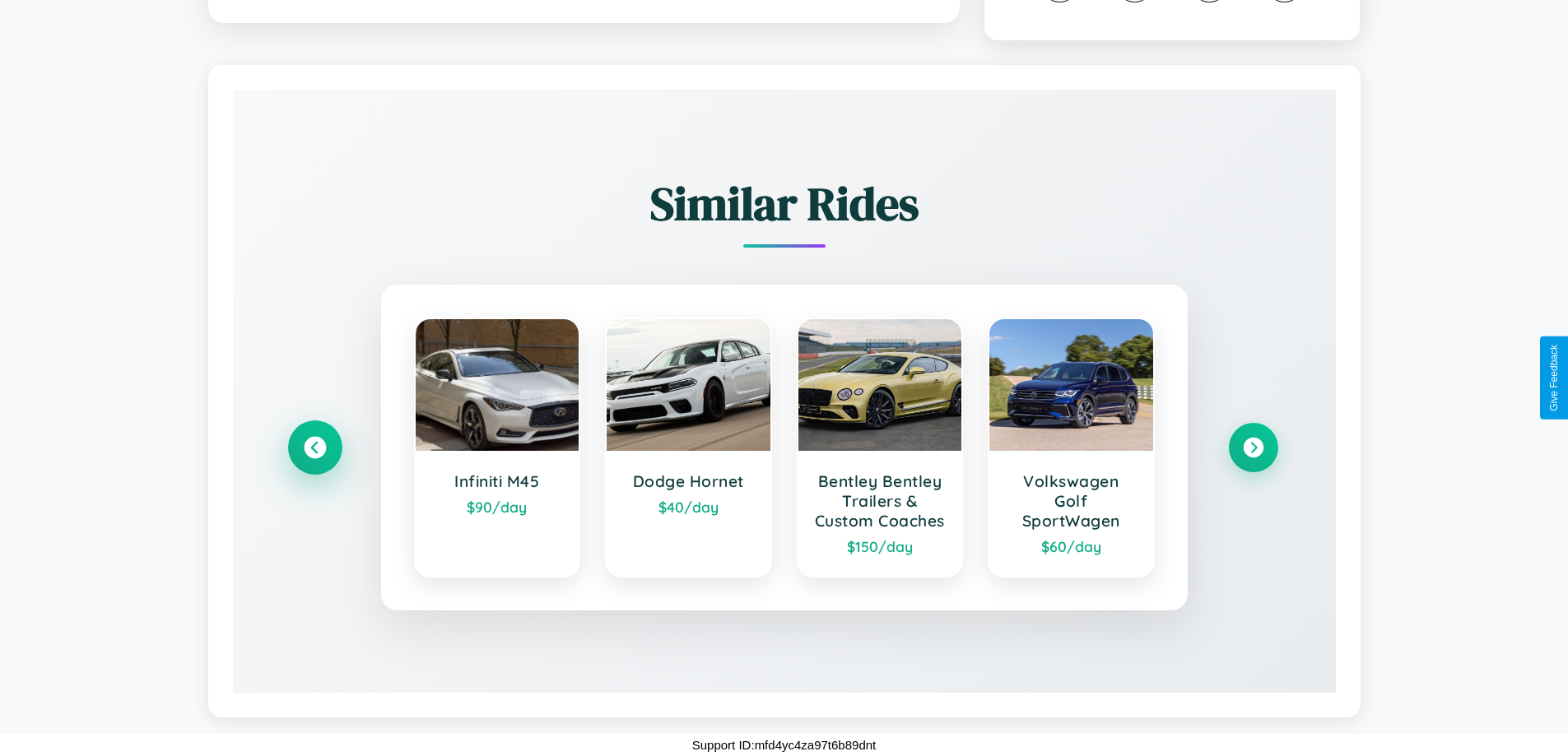
click at [314, 437] on icon at bounding box center [314, 448] width 22 height 22
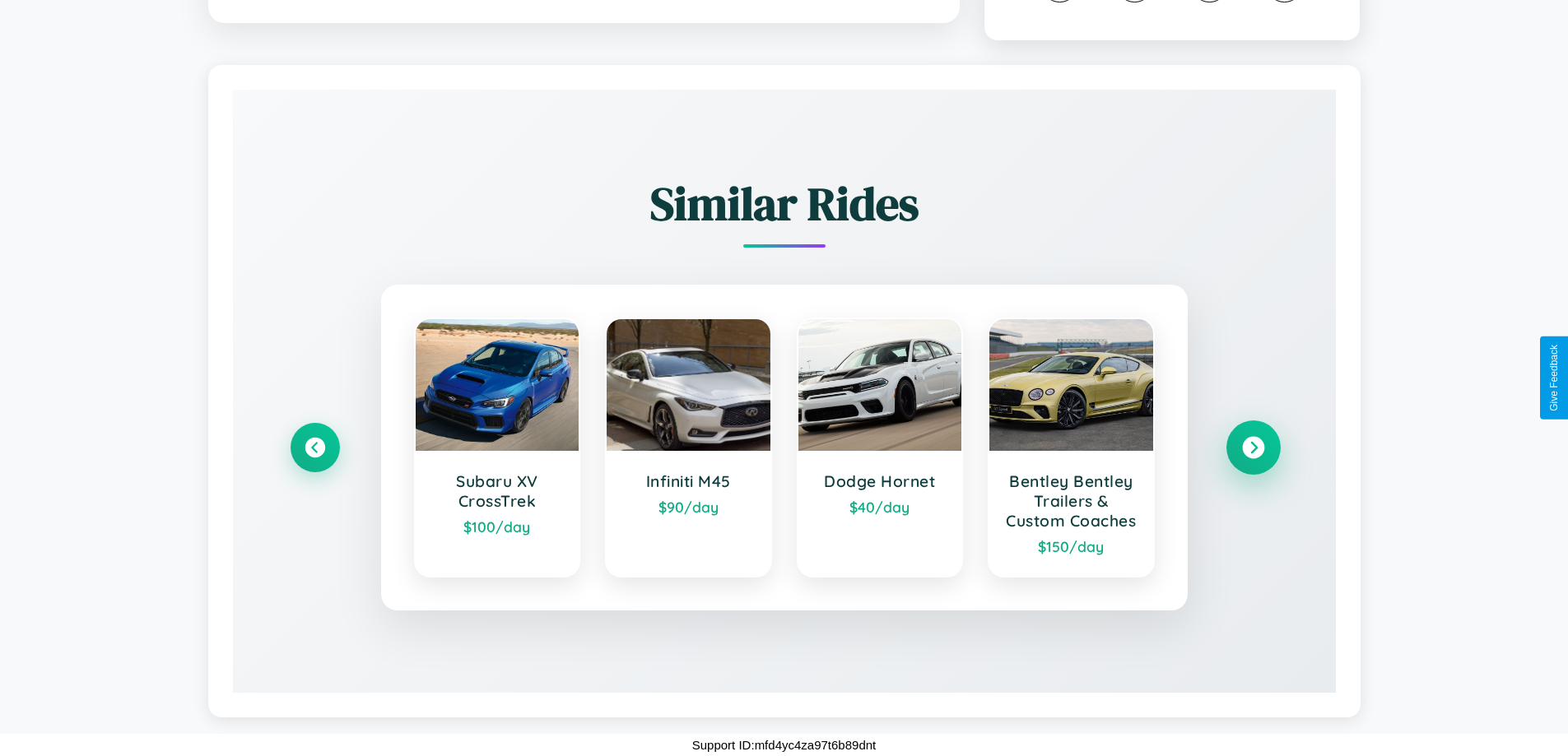
click at [1253, 438] on icon at bounding box center [1253, 448] width 22 height 22
